Goal: Task Accomplishment & Management: Manage account settings

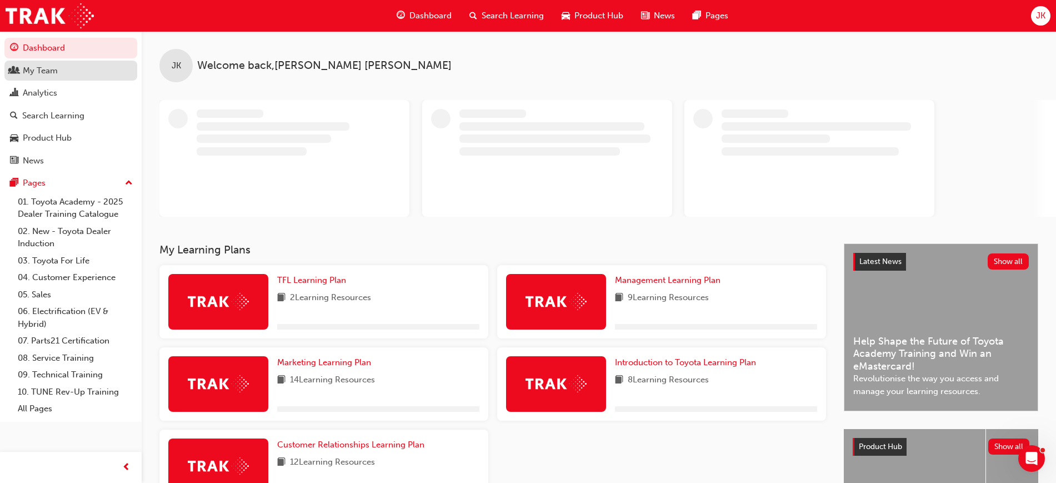
click at [40, 74] on div "My Team" at bounding box center [40, 70] width 35 height 13
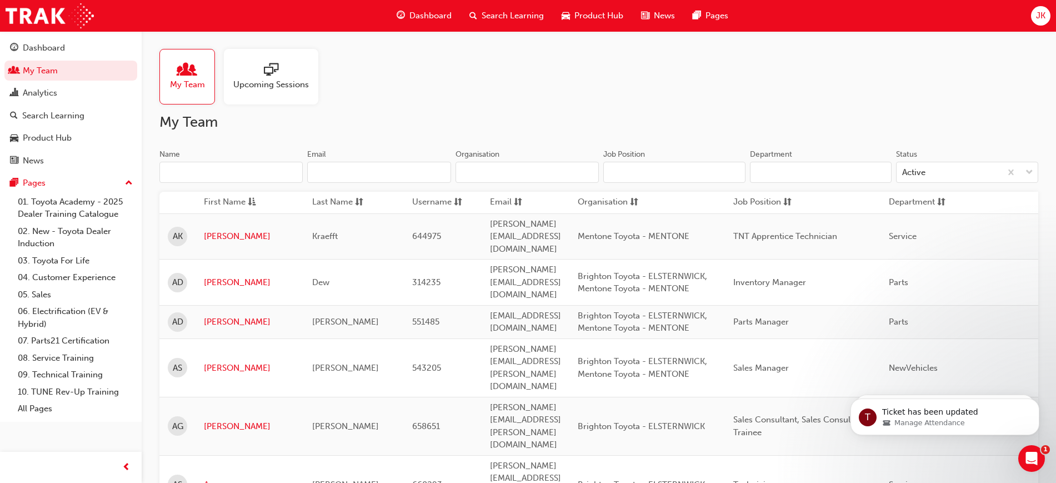
click at [251, 171] on input "Name" at bounding box center [230, 172] width 143 height 21
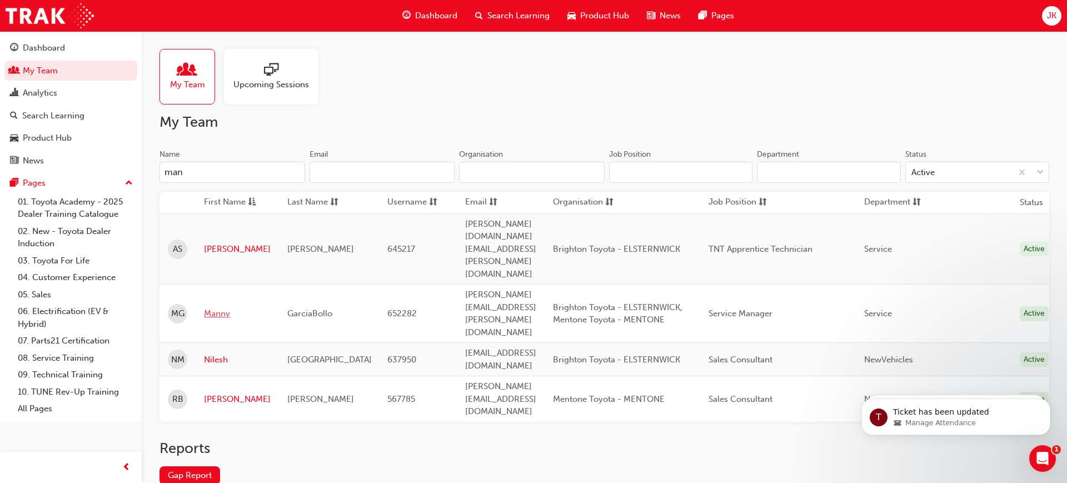
type input "man"
click at [234, 307] on link "Manny" at bounding box center [237, 313] width 67 height 13
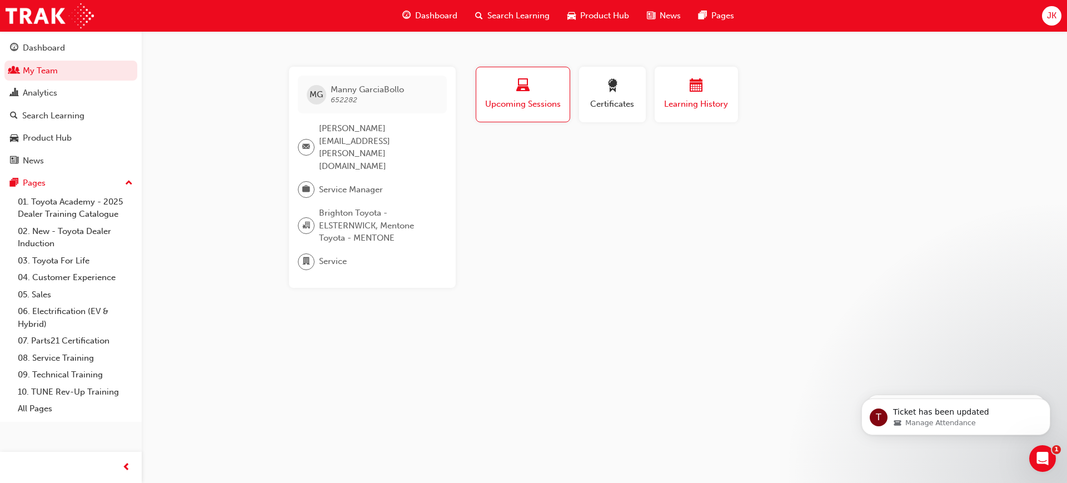
click at [682, 97] on div "Learning History" at bounding box center [696, 95] width 67 height 32
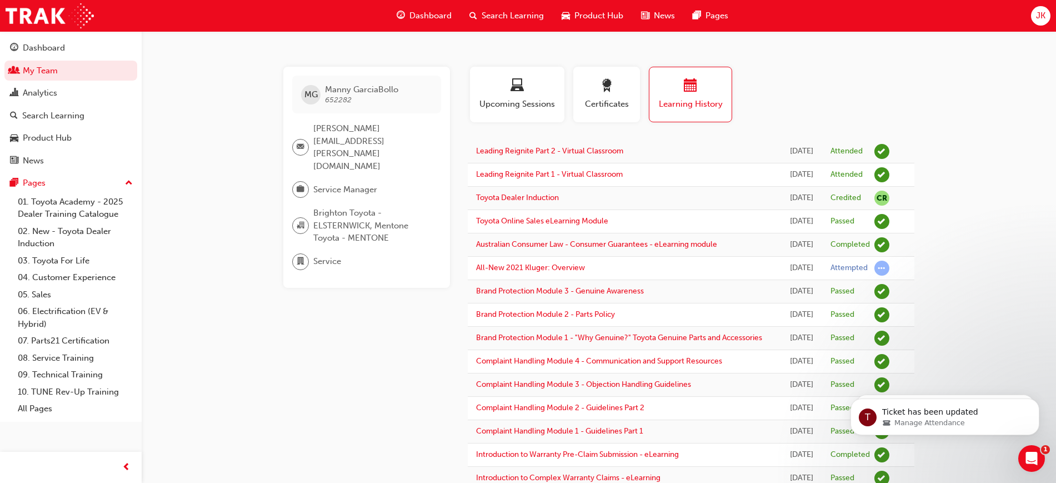
click at [493, 17] on span "Search Learning" at bounding box center [513, 15] width 62 height 13
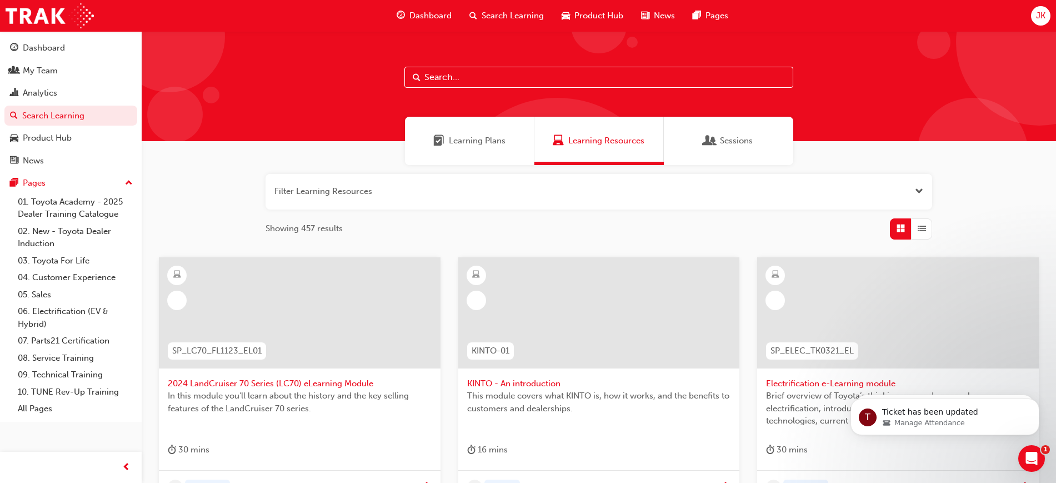
click at [447, 75] on input "text" at bounding box center [598, 77] width 389 height 21
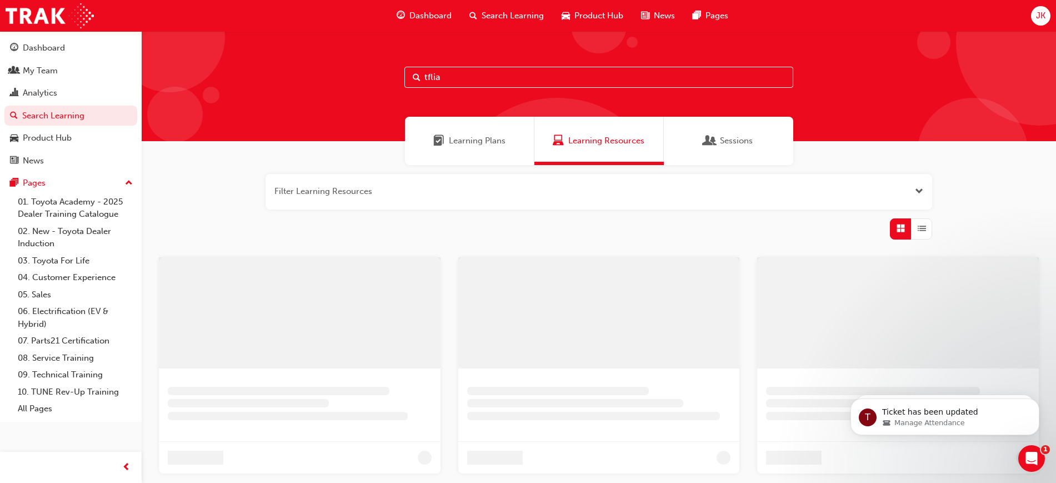
type input "tflia"
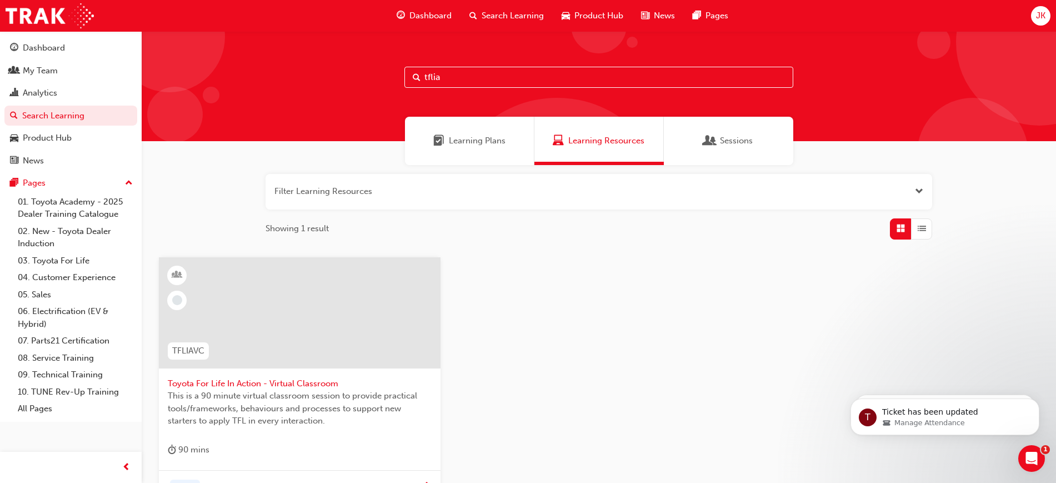
click at [313, 388] on span "Toyota For Life In Action - Virtual Classroom" at bounding box center [300, 383] width 264 height 13
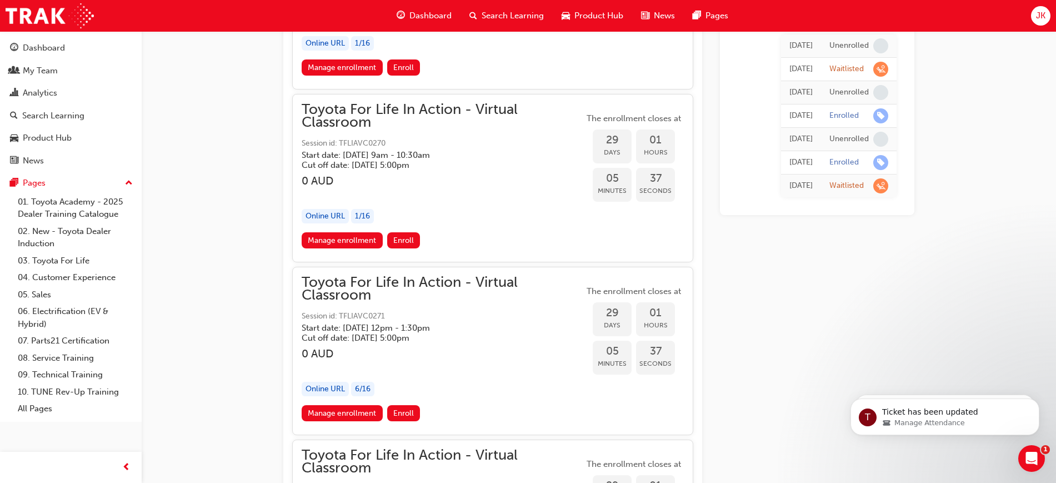
scroll to position [11539, 0]
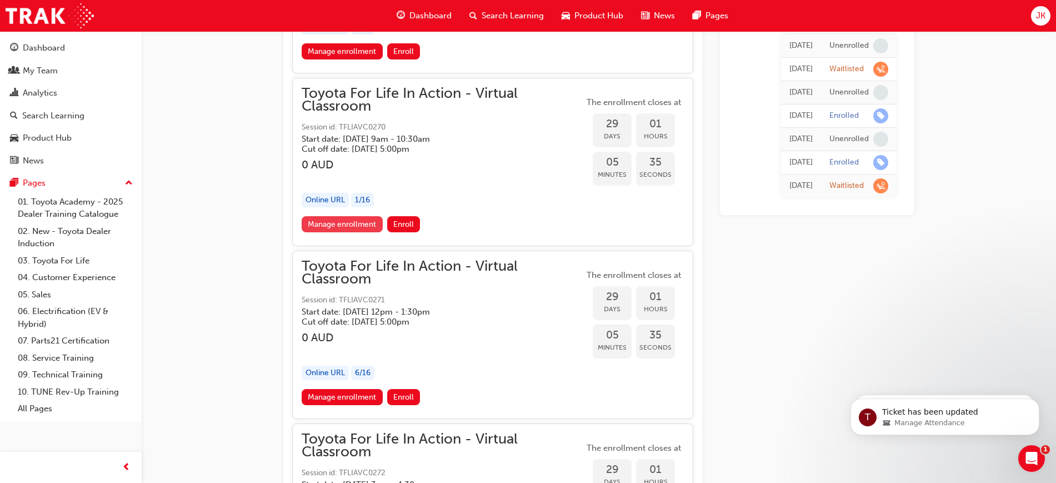
click at [343, 221] on link "Manage enrollment" at bounding box center [342, 224] width 81 height 16
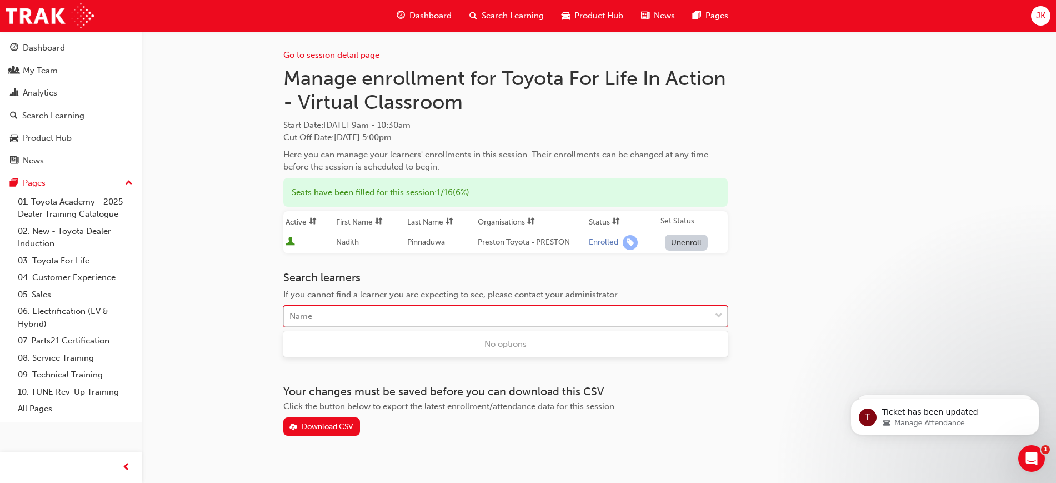
click at [332, 312] on div "Name" at bounding box center [497, 316] width 427 height 19
type input "man"
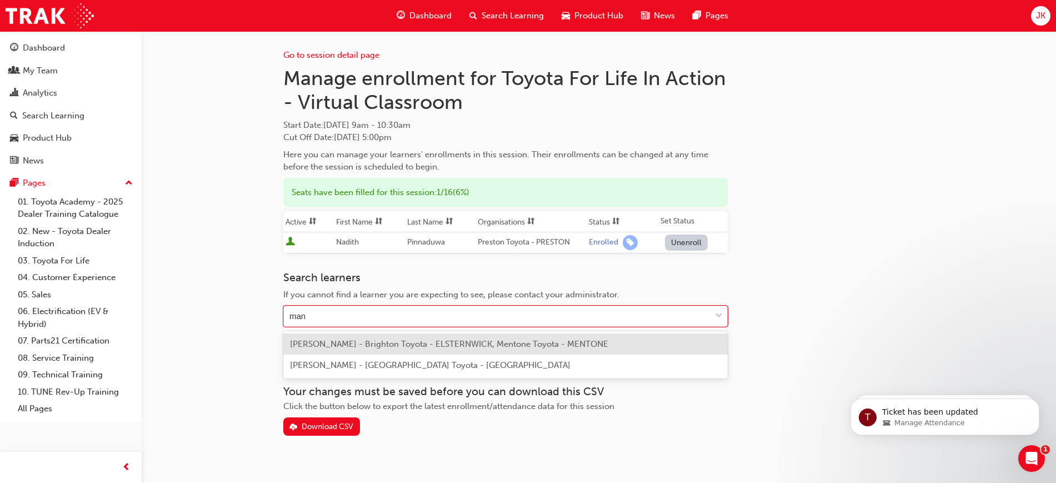
click at [344, 346] on span "Manny GarciaBollo - Brighton Toyota - ELSTERNWICK, Mentone Toyota - MENTONE" at bounding box center [449, 344] width 318 height 10
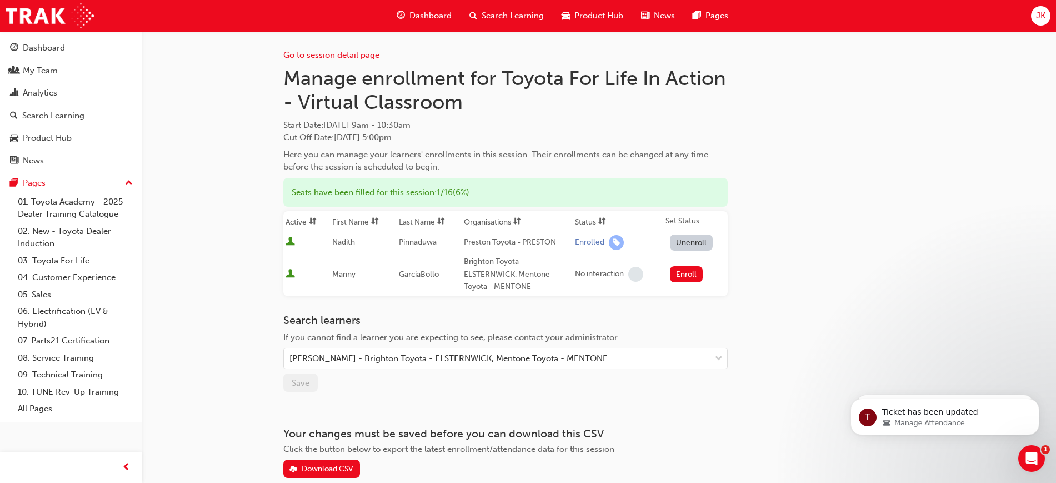
click at [875, 178] on div "Go to session detail page Manage enrollment for Toyota For Life In Action - Vir…" at bounding box center [598, 254] width 631 height 447
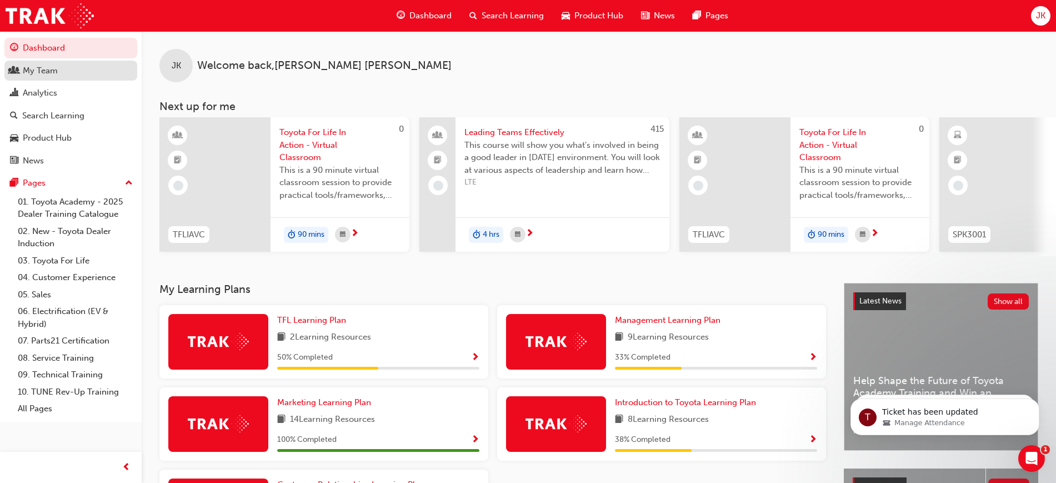
click at [36, 64] on div "My Team" at bounding box center [40, 70] width 35 height 13
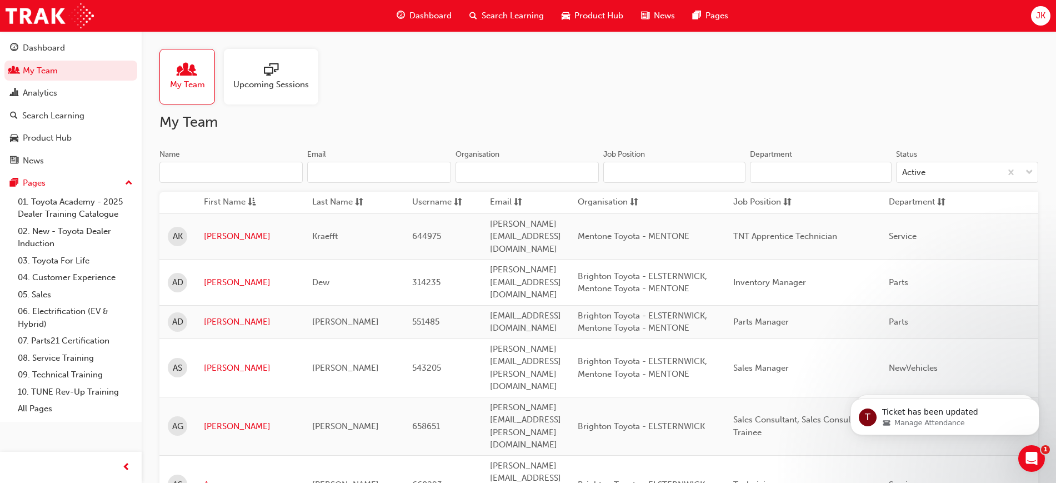
click at [235, 169] on input "Name" at bounding box center [230, 172] width 143 height 21
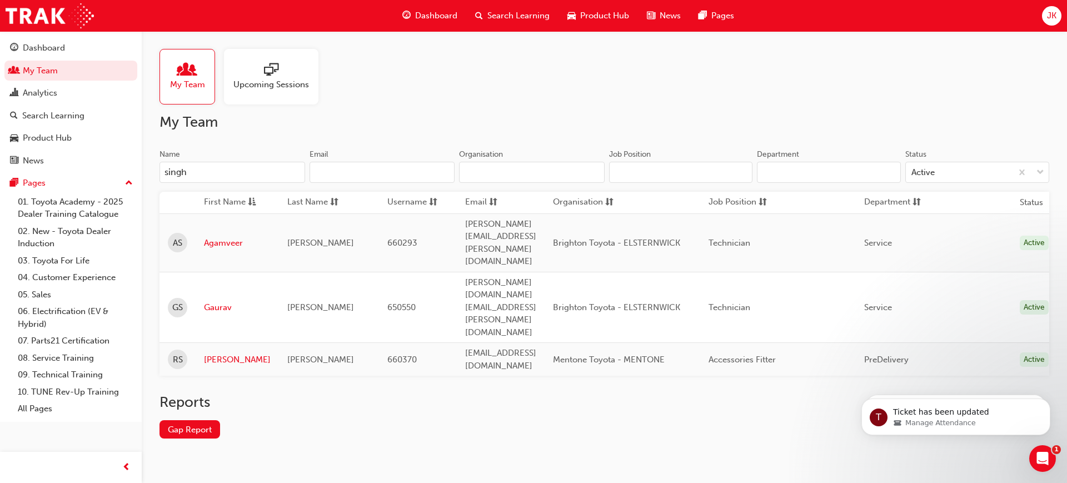
type input "singh"
click at [224, 301] on link "Gaurav" at bounding box center [237, 307] width 67 height 13
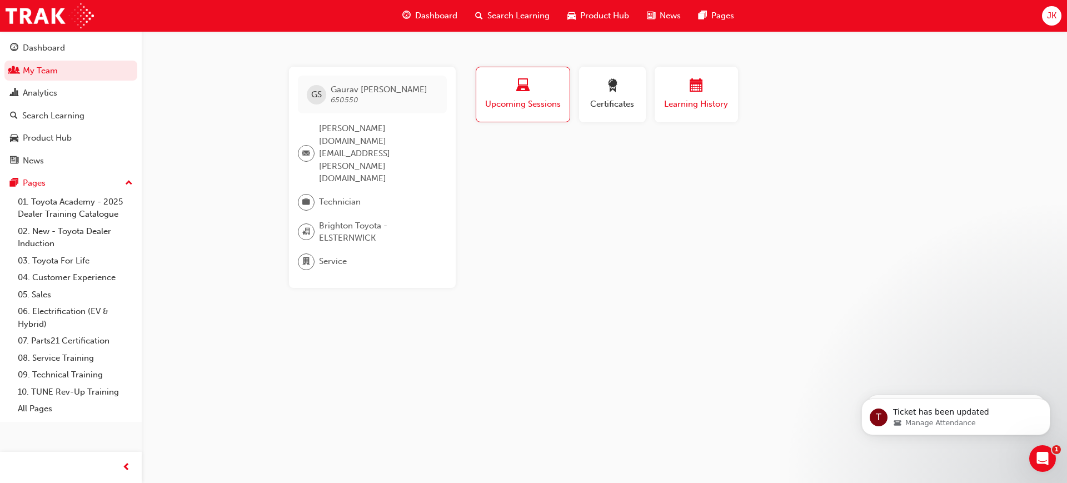
click at [688, 91] on div "button" at bounding box center [696, 87] width 67 height 17
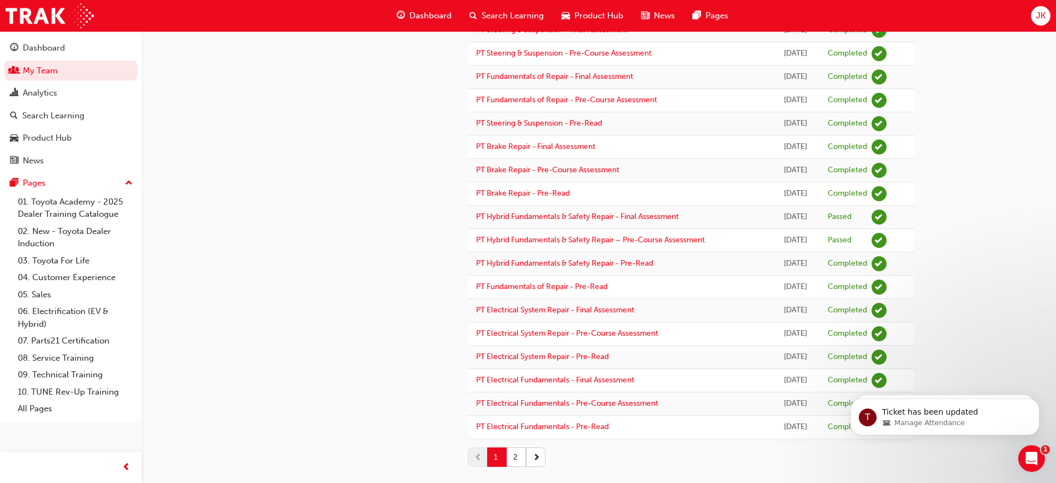
scroll to position [888, 0]
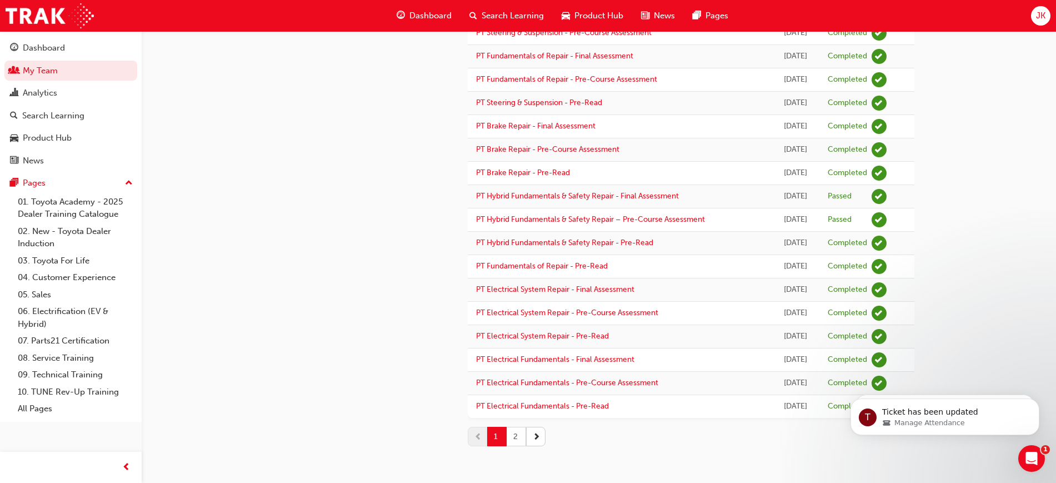
click at [519, 430] on button "2" at bounding box center [516, 436] width 19 height 19
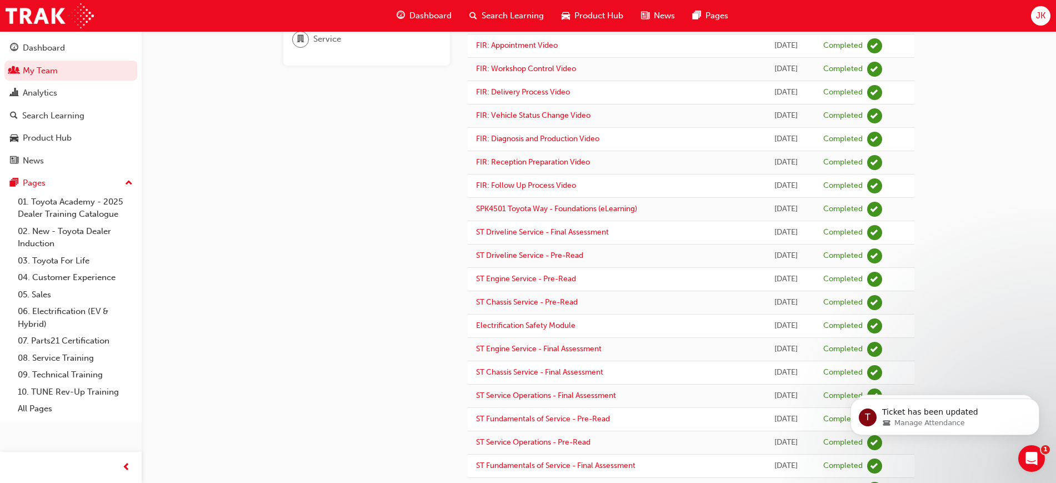
scroll to position [0, 0]
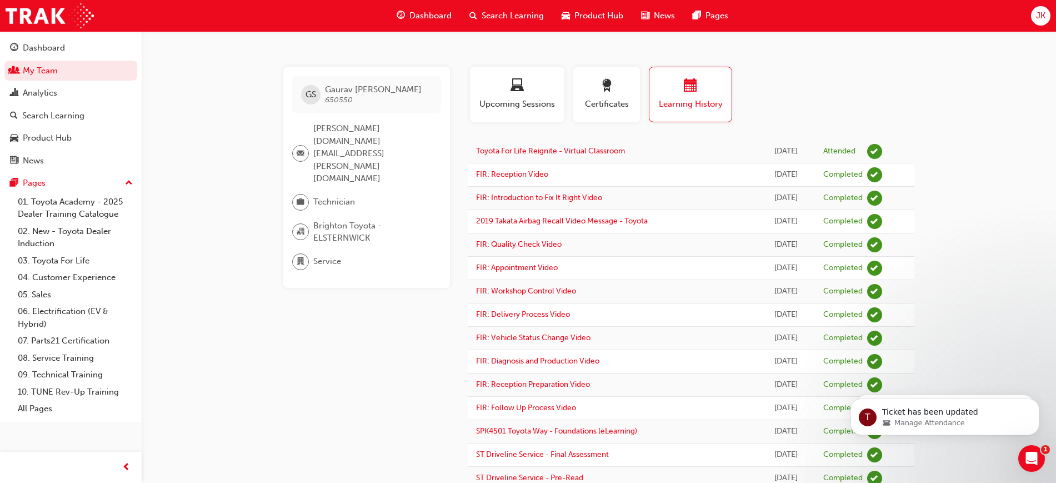
click at [498, 18] on span "Search Learning" at bounding box center [513, 15] width 62 height 13
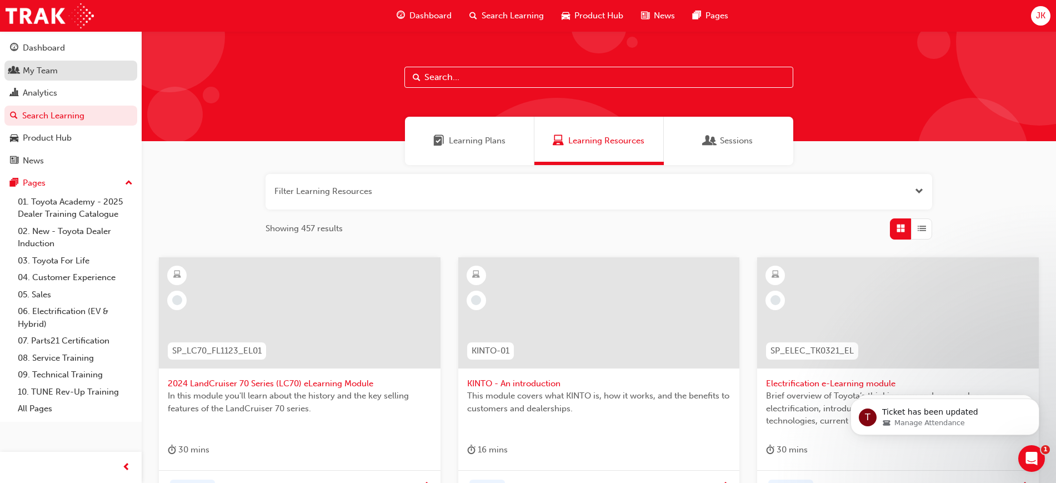
click at [66, 65] on div "My Team" at bounding box center [71, 71] width 122 height 14
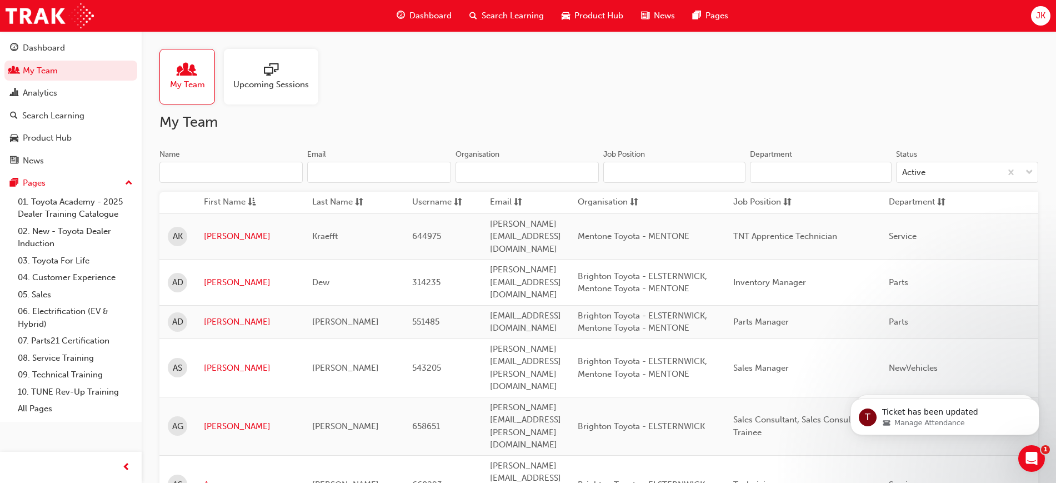
click at [199, 166] on input "Name" at bounding box center [230, 172] width 143 height 21
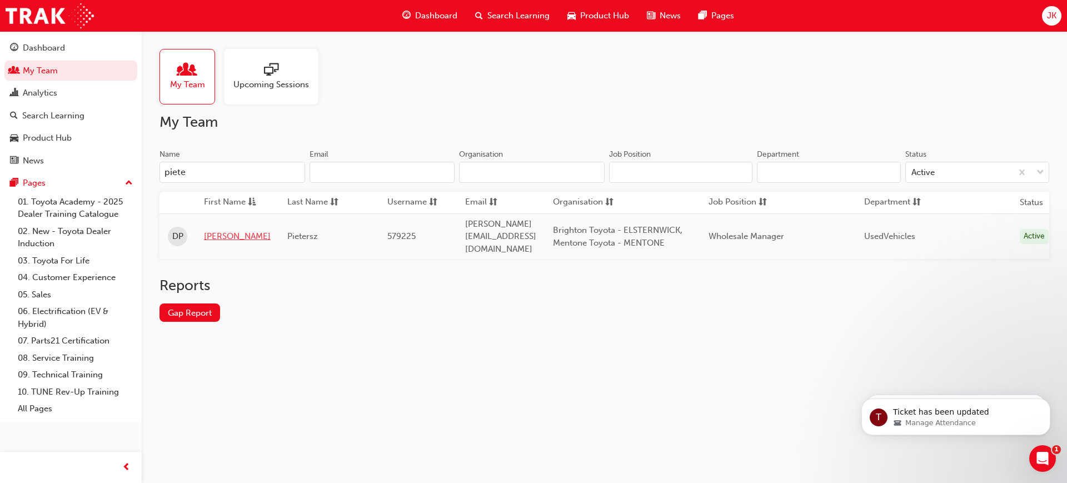
type input "piete"
click at [208, 230] on link "[PERSON_NAME]" at bounding box center [237, 236] width 67 height 13
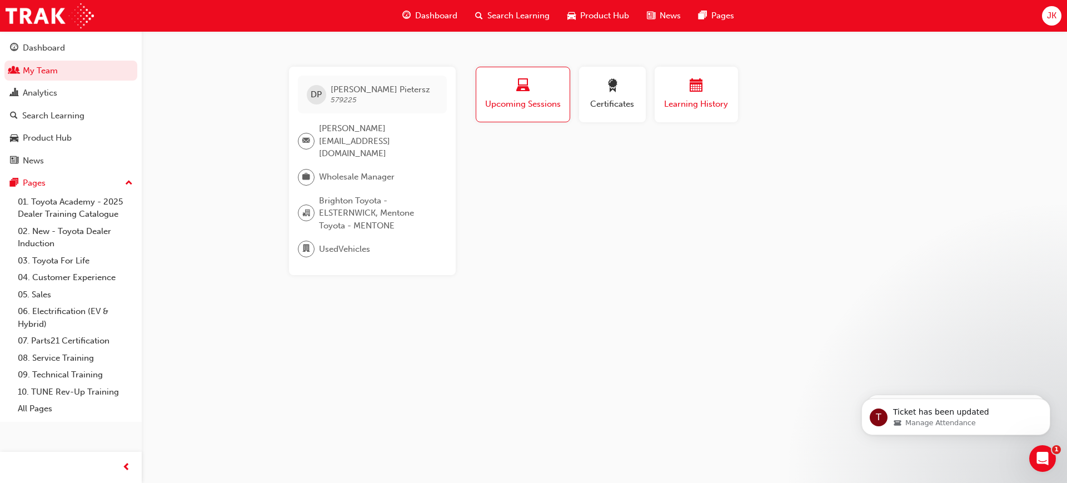
click at [693, 86] on span "calendar-icon" at bounding box center [696, 86] width 13 height 15
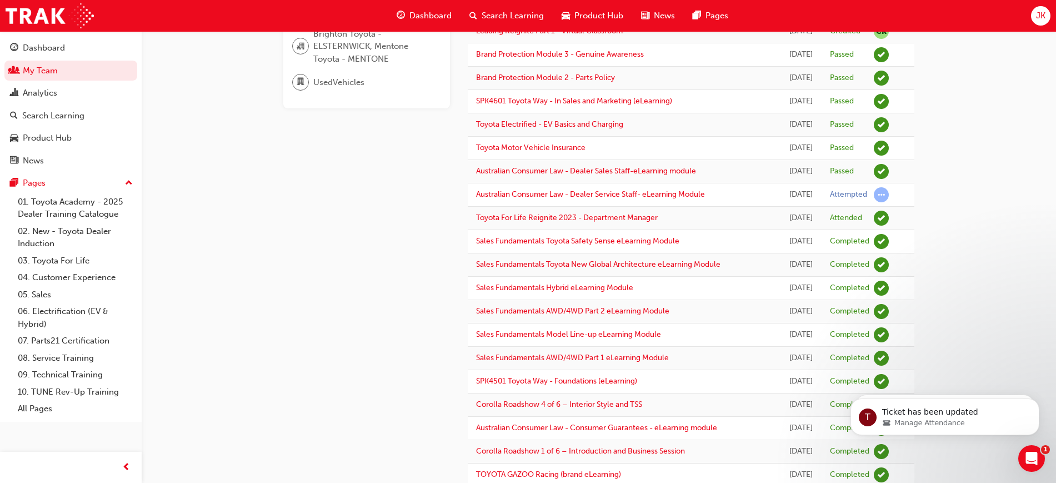
scroll to position [194, 0]
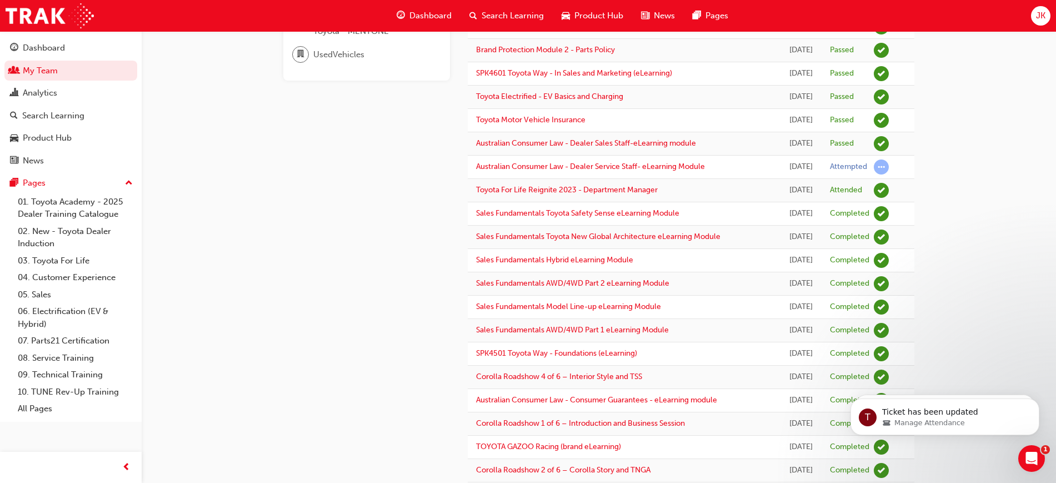
click at [500, 9] on span "Search Learning" at bounding box center [513, 15] width 62 height 13
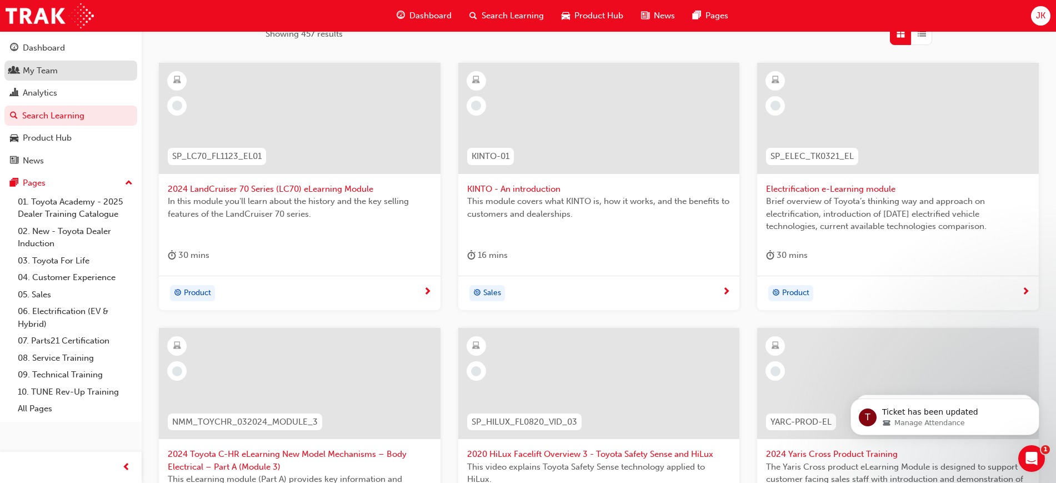
click at [48, 72] on div "My Team" at bounding box center [40, 70] width 35 height 13
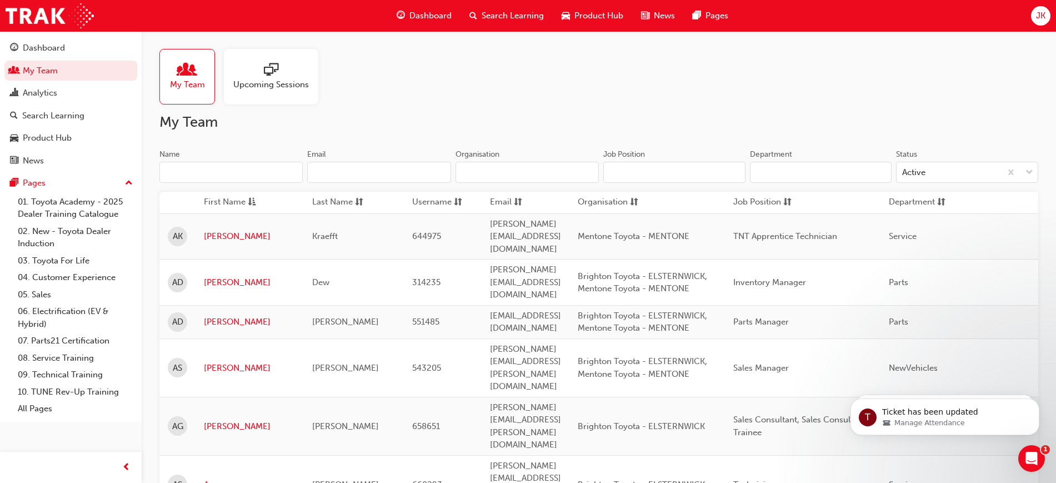
click at [245, 165] on input "Name" at bounding box center [230, 172] width 143 height 21
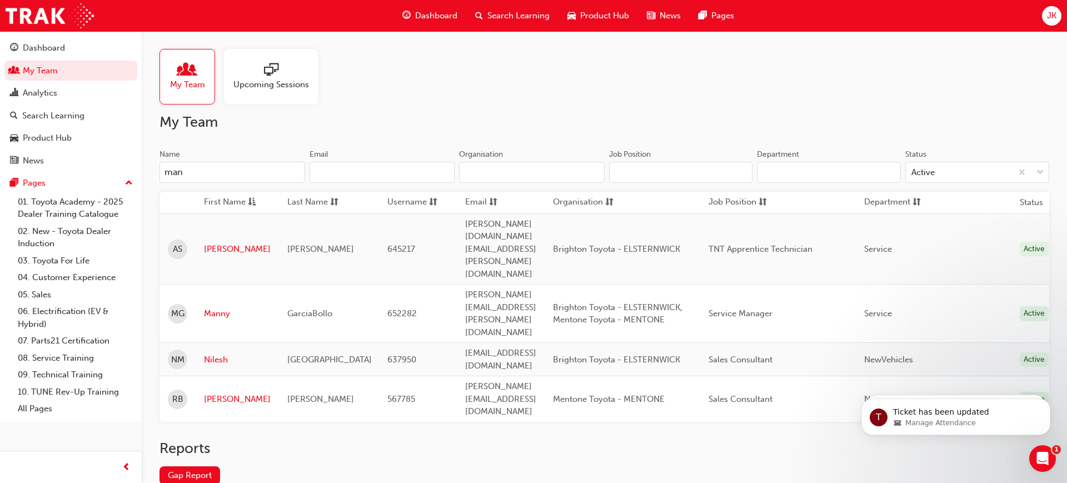
type input "man"
click at [290, 308] on span "GarciaBollo" at bounding box center [309, 313] width 45 height 10
click at [218, 307] on link "Manny" at bounding box center [237, 313] width 67 height 13
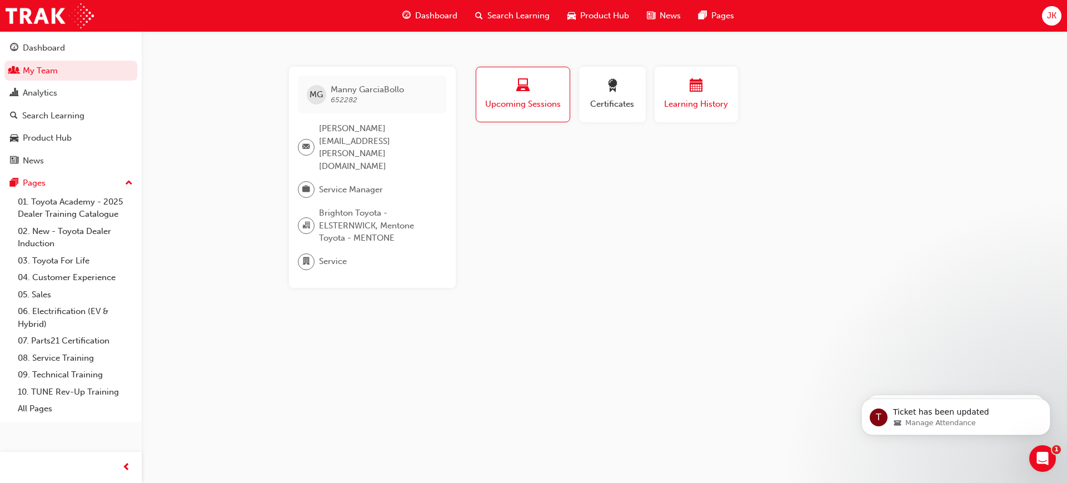
click at [683, 91] on div "button" at bounding box center [696, 87] width 67 height 17
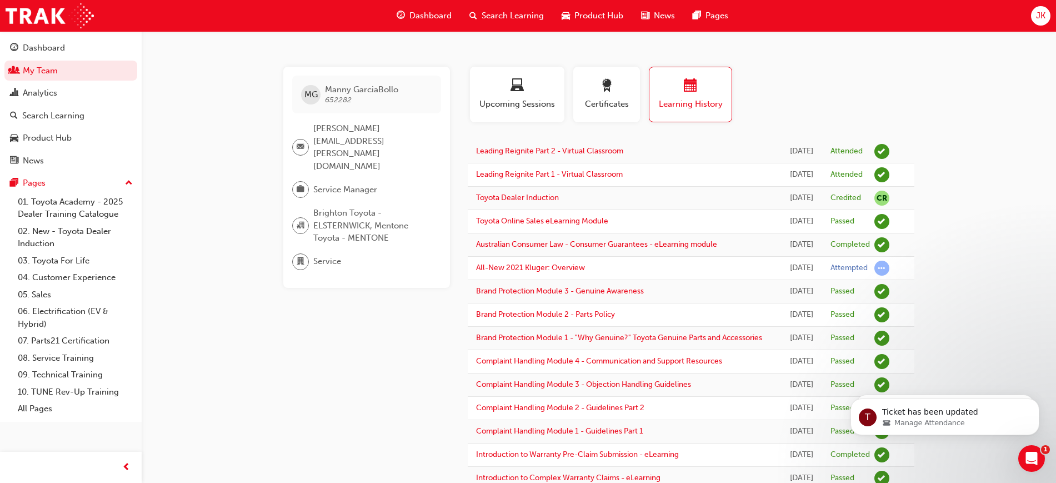
click at [523, 17] on span "Search Learning" at bounding box center [513, 15] width 62 height 13
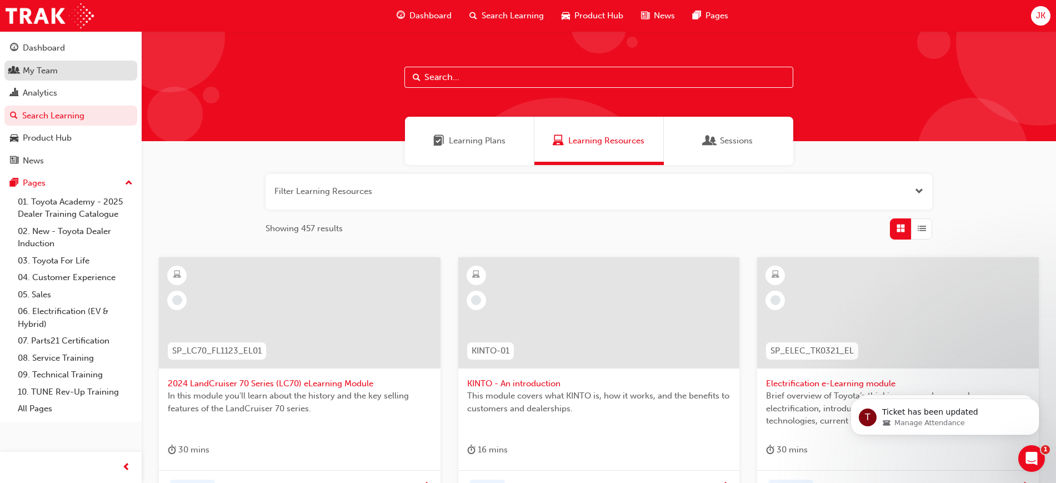
click at [23, 75] on div "My Team" at bounding box center [40, 70] width 35 height 13
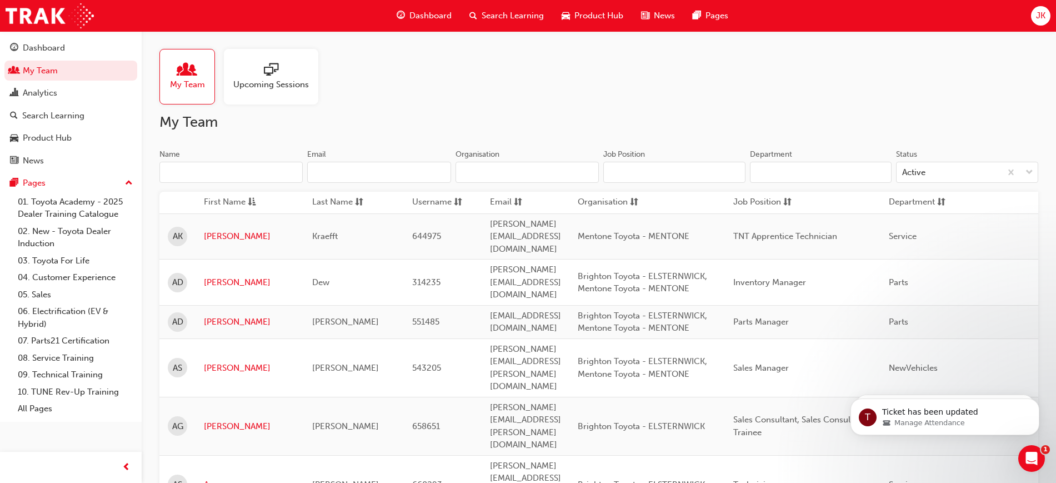
click at [224, 166] on input "Name" at bounding box center [230, 172] width 143 height 21
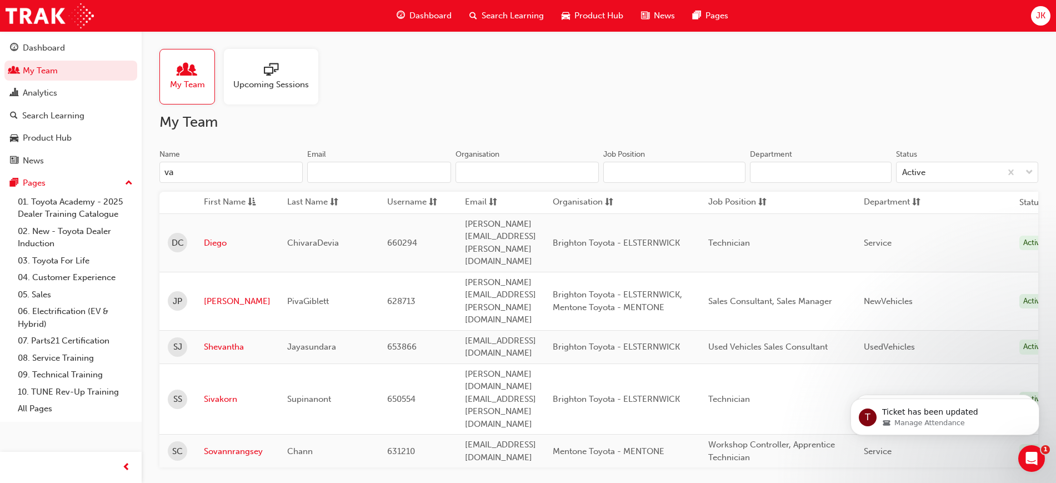
type input "v"
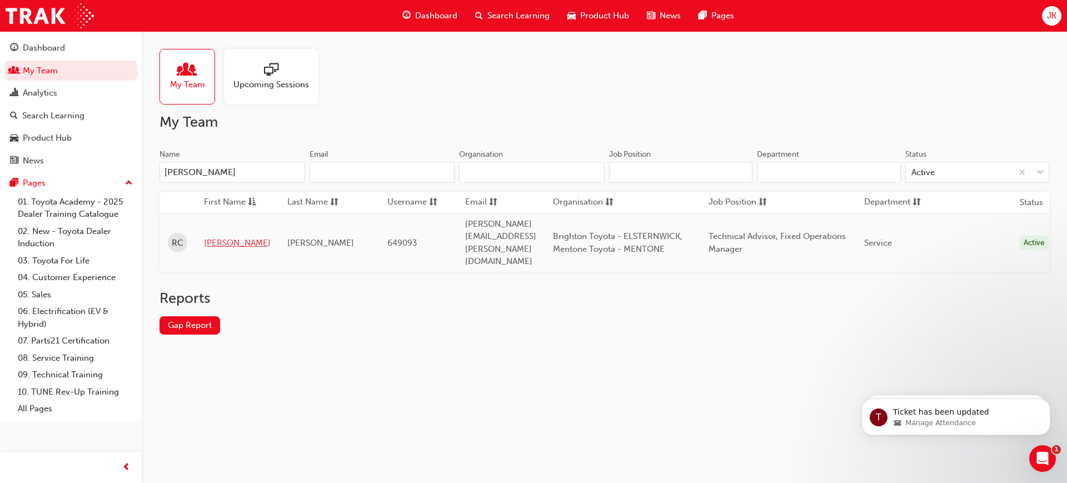
type input "[PERSON_NAME]"
click at [213, 237] on link "[PERSON_NAME]" at bounding box center [237, 243] width 67 height 13
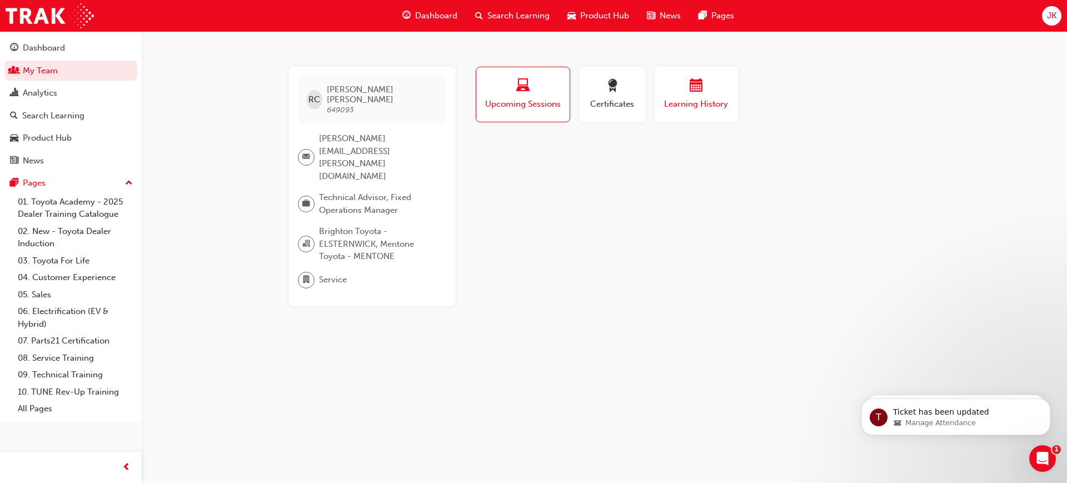
click at [690, 84] on span "calendar-icon" at bounding box center [696, 86] width 13 height 15
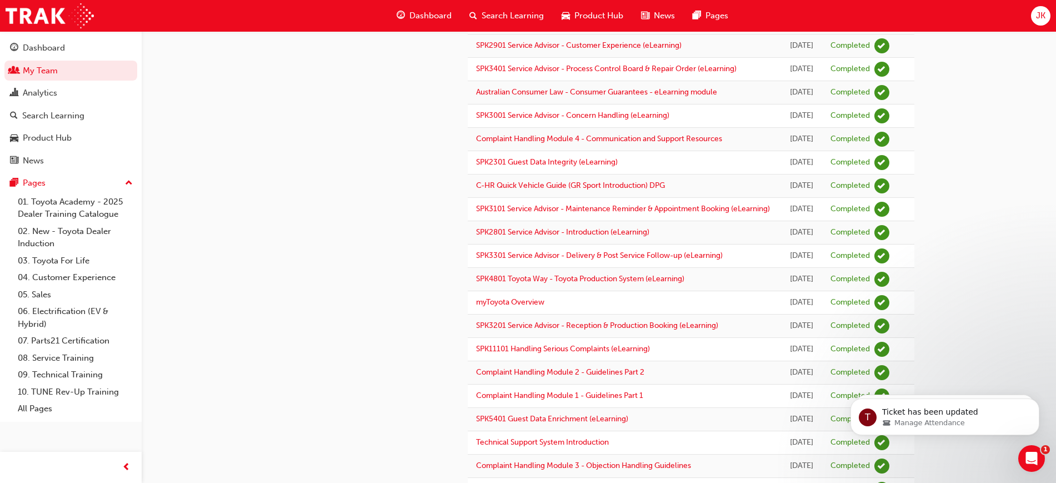
scroll to position [833, 0]
